Goal: Task Accomplishment & Management: Manage account settings

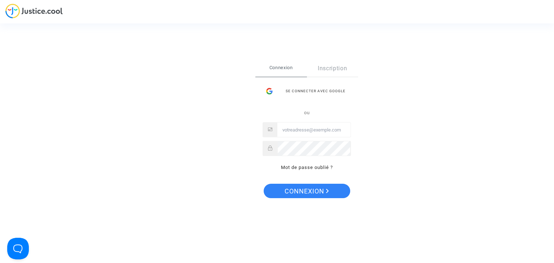
type input "flights@lawfirm.bg"
click at [301, 189] on span "Connexion" at bounding box center [307, 191] width 44 height 15
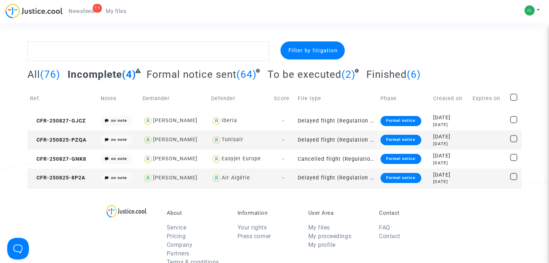
click at [80, 12] on span "Newsfeed" at bounding box center [82, 11] width 26 height 6
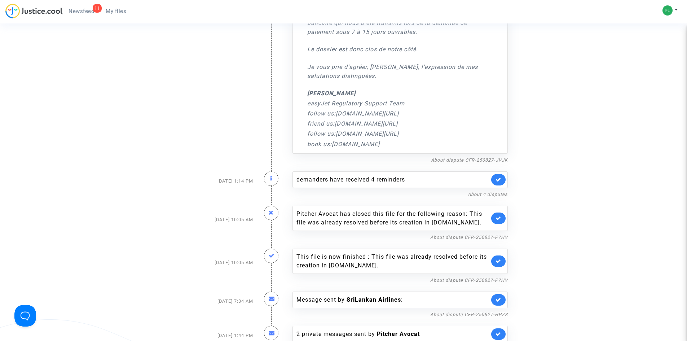
scroll to position [192, 0]
